Goal: Information Seeking & Learning: Learn about a topic

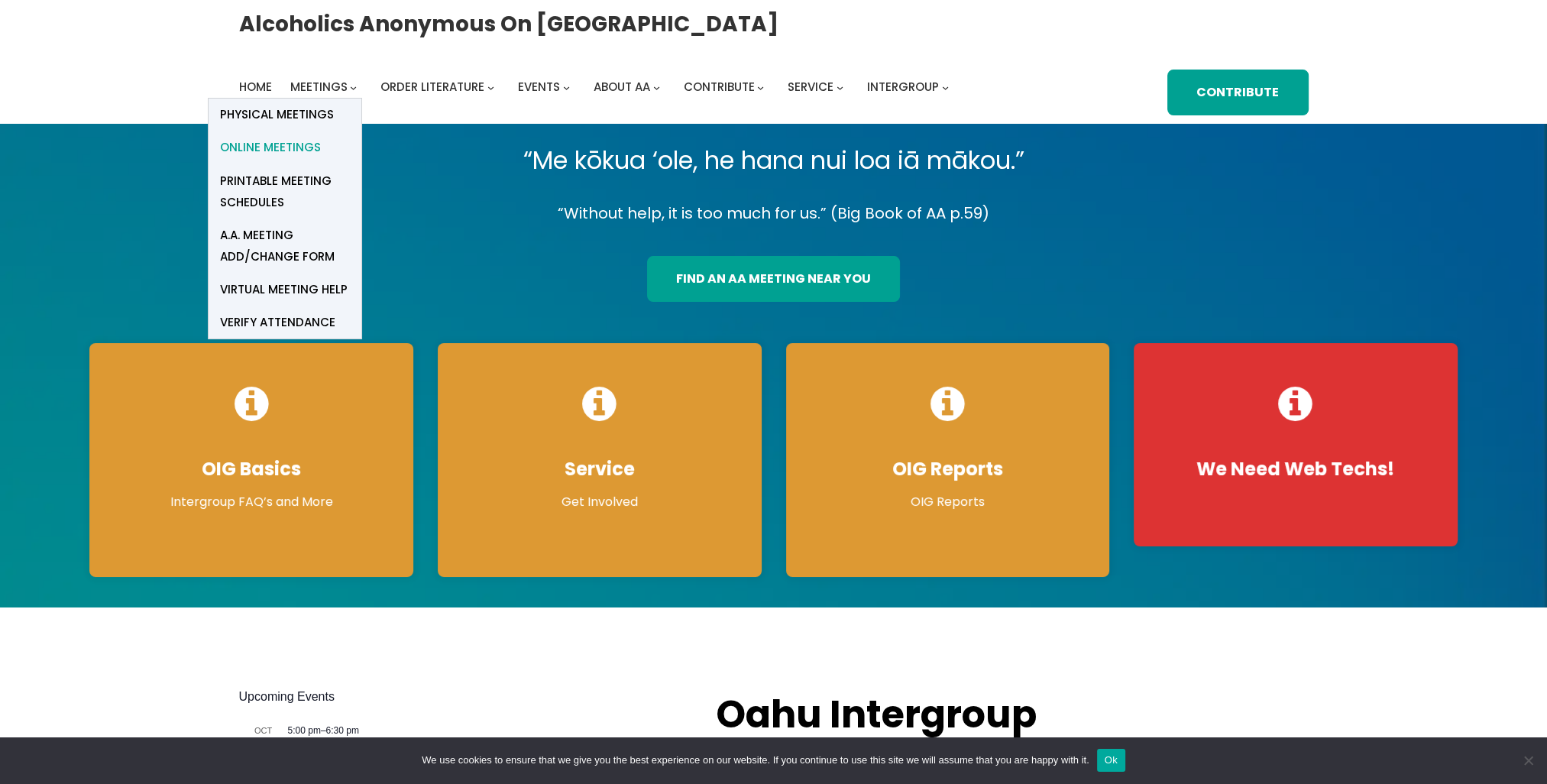
click at [302, 143] on span "Online Meetings" at bounding box center [270, 147] width 101 height 21
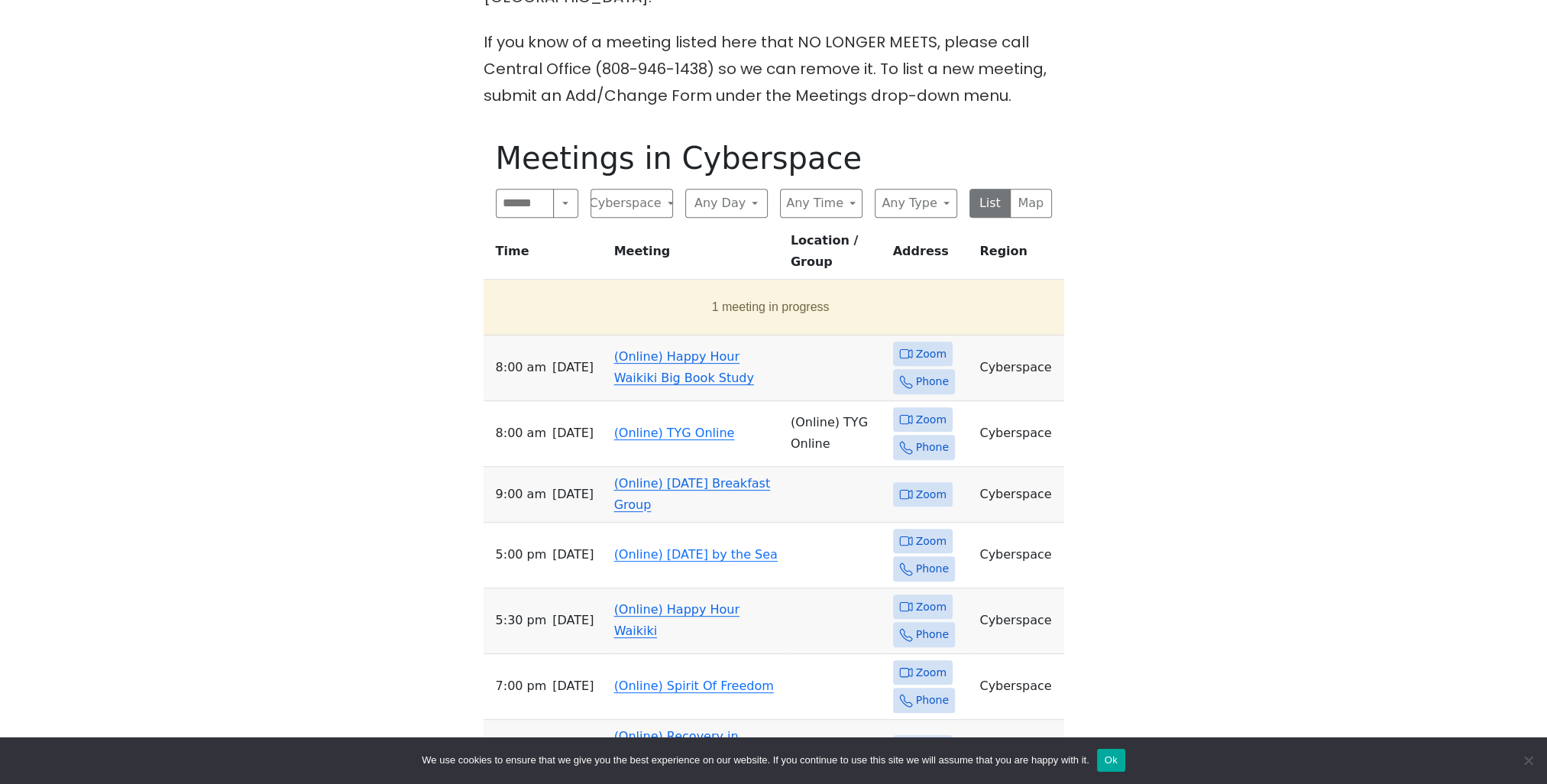
scroll to position [840, 0]
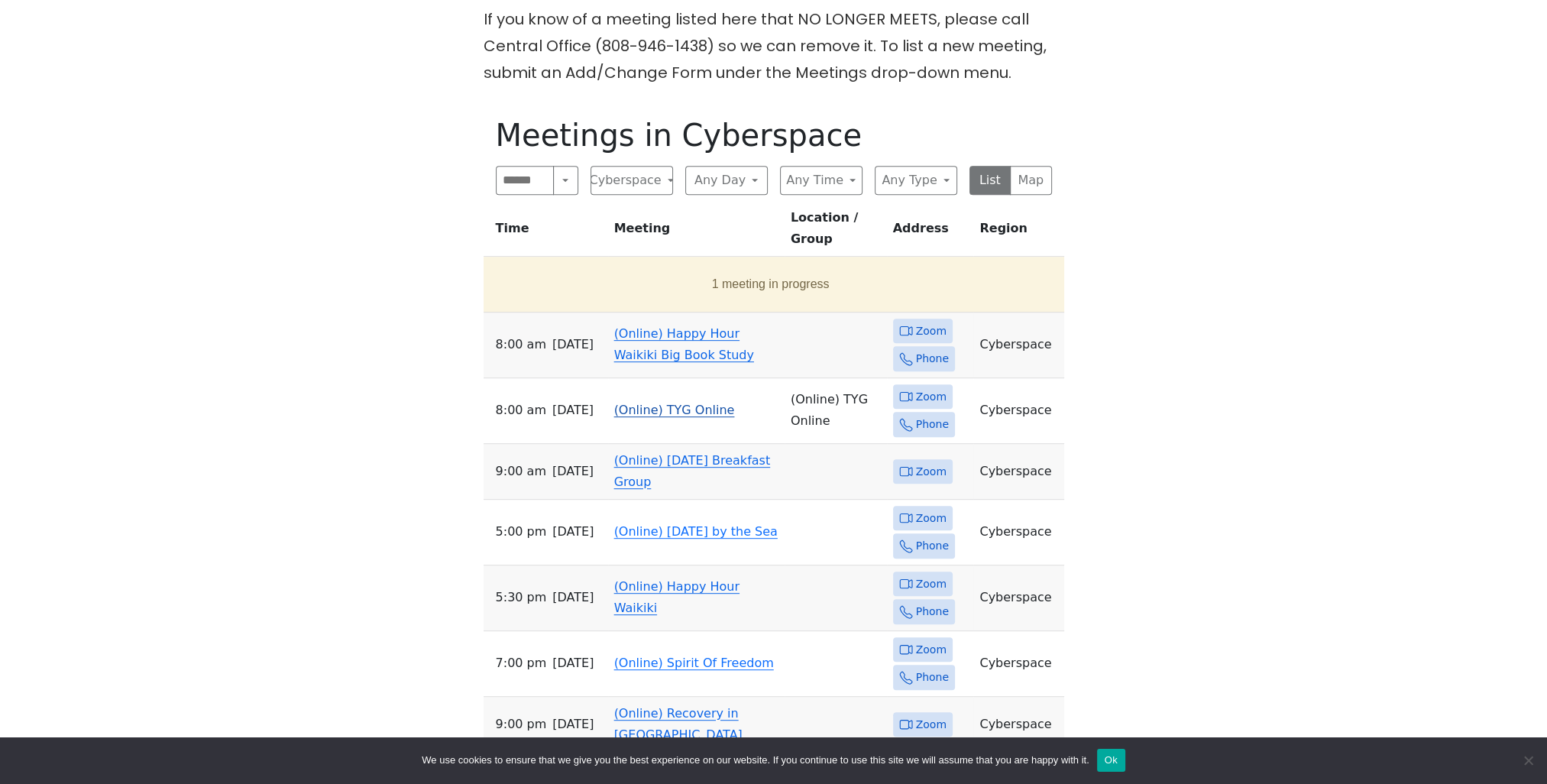
click at [919, 387] on span "Zoom" at bounding box center [931, 397] width 31 height 19
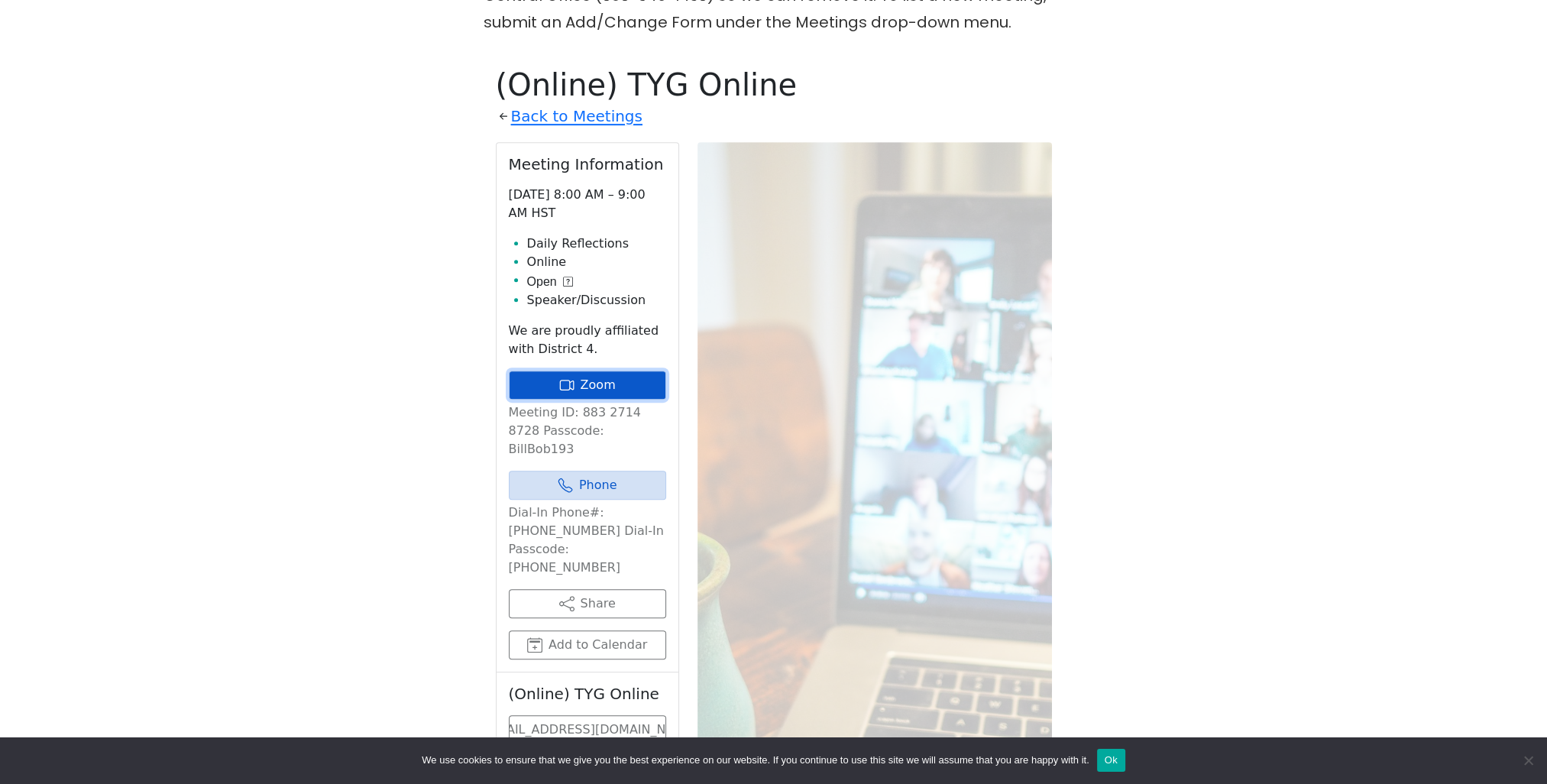
click at [590, 370] on link "Zoom" at bounding box center [587, 385] width 158 height 29
